Goal: Information Seeking & Learning: Learn about a topic

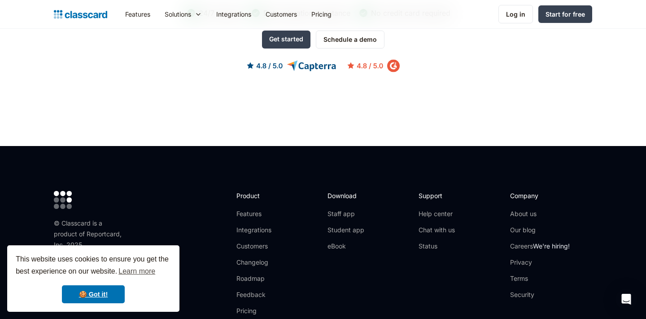
scroll to position [2944, 0]
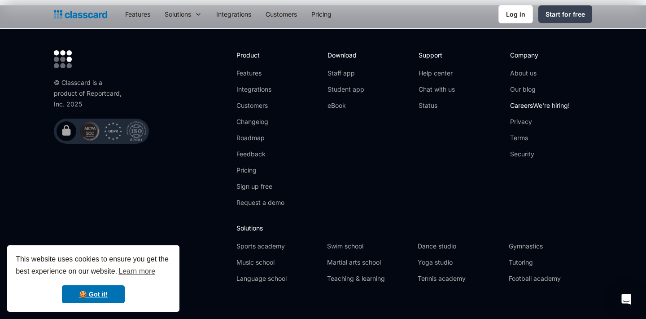
click at [539, 101] on span "We're hiring!" at bounding box center [551, 105] width 37 height 8
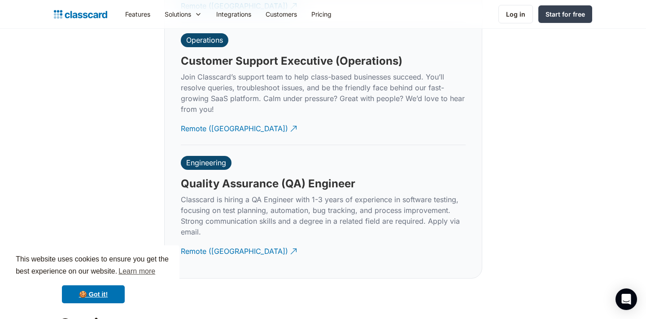
scroll to position [2661, 0]
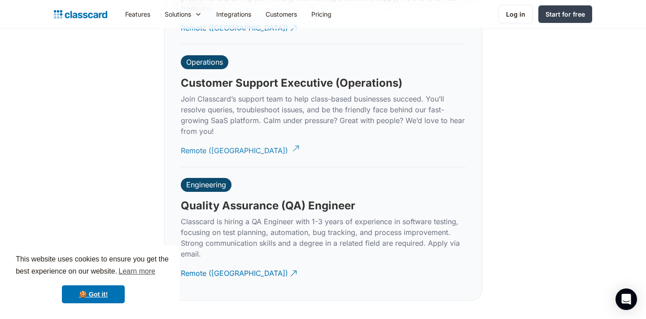
click at [209, 138] on div "Remote (India)" at bounding box center [234, 147] width 107 height 18
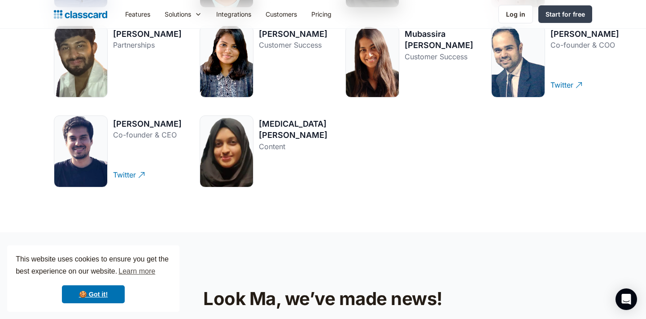
scroll to position [1294, 0]
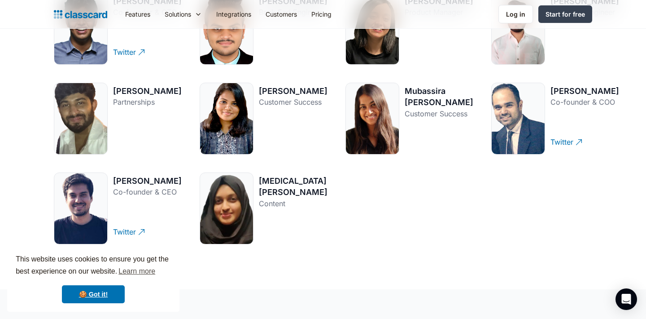
click at [82, 21] on div "Features Resources Blog The latest industry news, updates and info. Customer st…" at bounding box center [323, 14] width 539 height 20
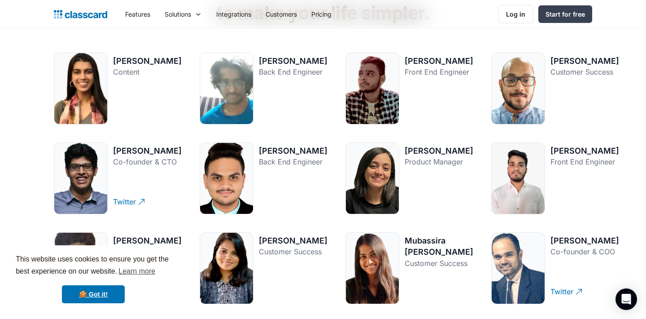
scroll to position [1132, 0]
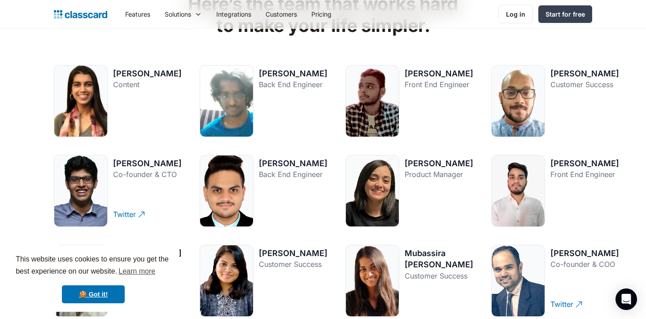
click at [61, 13] on img "home" at bounding box center [80, 14] width 53 height 13
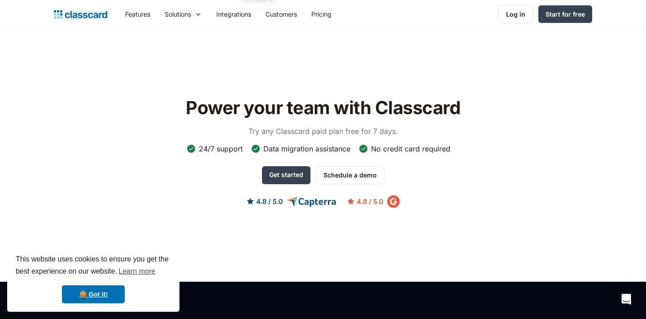
scroll to position [2944, 0]
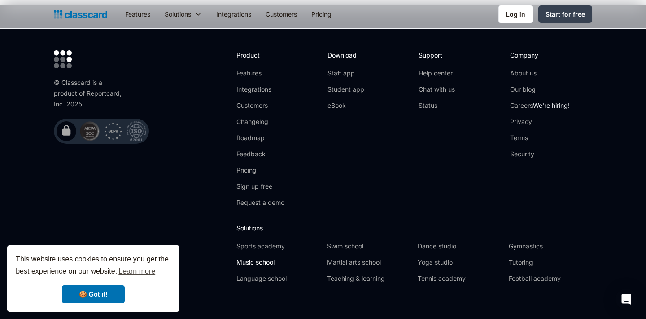
click at [255, 258] on link "Music school" at bounding box center [278, 262] width 83 height 9
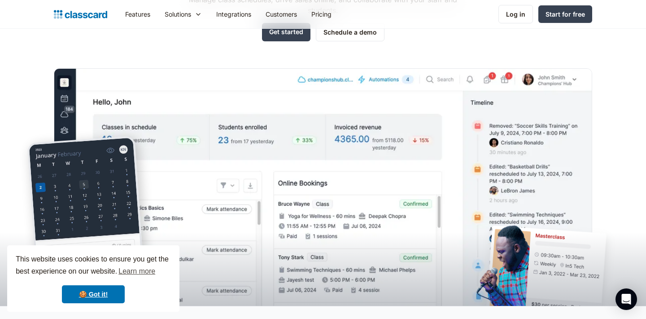
scroll to position [13, 0]
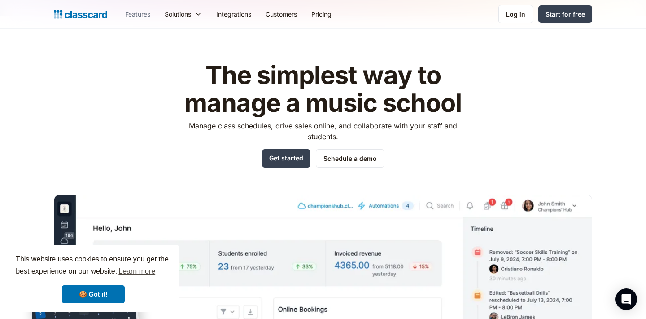
click at [138, 18] on link "Features" at bounding box center [138, 14] width 40 height 20
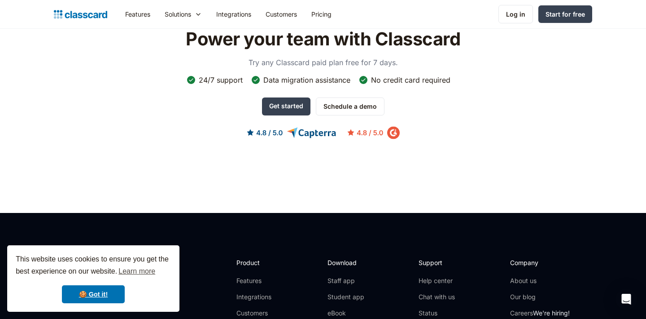
scroll to position [2683, 0]
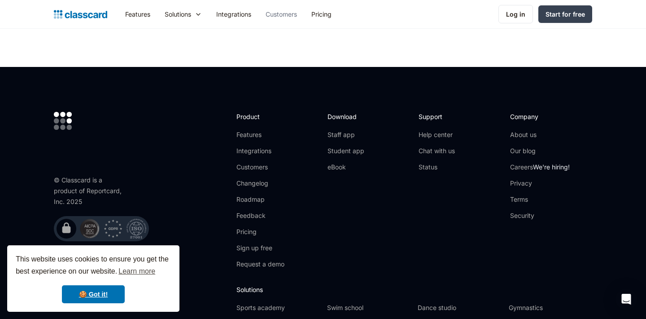
click at [271, 20] on link "Customers" at bounding box center [282, 14] width 46 height 20
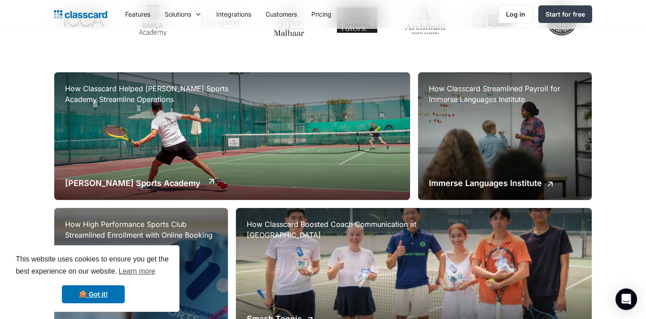
scroll to position [171, 0]
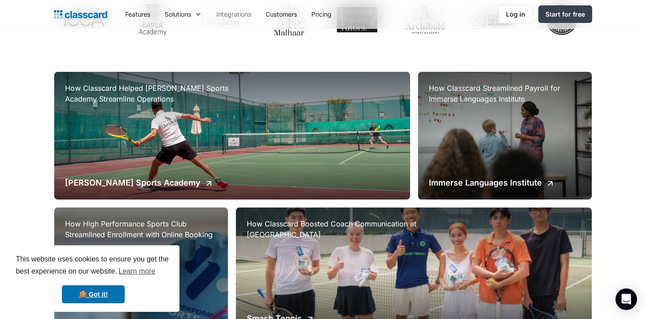
click at [246, 14] on link "Integrations" at bounding box center [233, 14] width 49 height 20
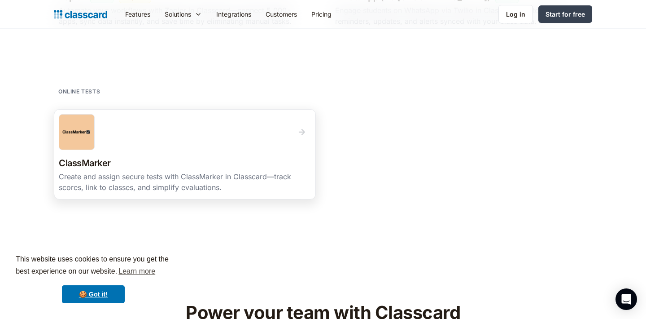
scroll to position [1688, 0]
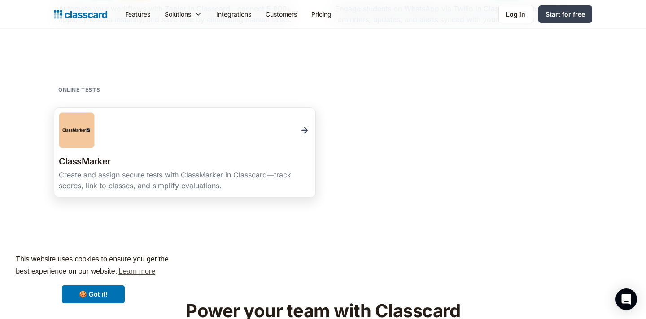
click at [86, 163] on h3 "ClassMarker" at bounding box center [85, 162] width 52 height 16
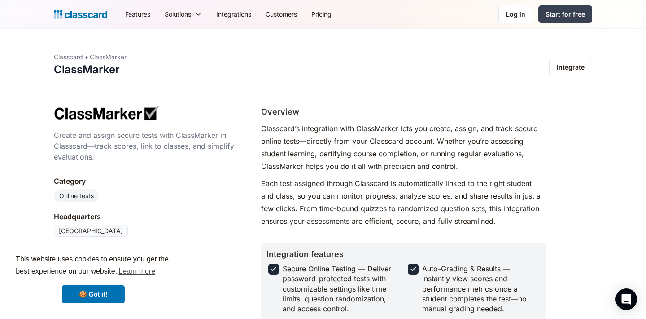
click at [121, 119] on img at bounding box center [108, 112] width 108 height 15
drag, startPoint x: 358, startPoint y: 129, endPoint x: 397, endPoint y: 123, distance: 39.9
click at [397, 124] on p "Classcard’s integration with ClassMarker lets you create, assign, and track sec…" at bounding box center [403, 147] width 285 height 50
copy p "ClassMarke"
